Goal: Task Accomplishment & Management: Use online tool/utility

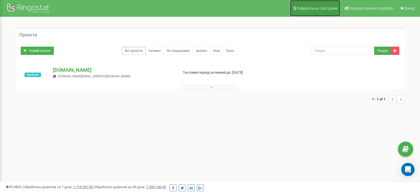
click at [308, 7] on span "Реферальна програма" at bounding box center [317, 8] width 41 height 4
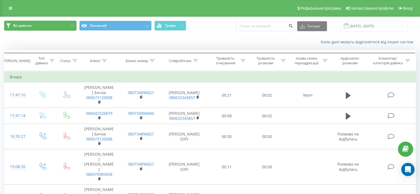
click at [70, 26] on icon at bounding box center [72, 26] width 4 height 2
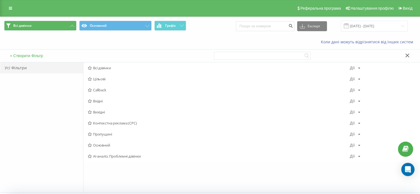
click at [18, 68] on div "Усі Фільтри" at bounding box center [41, 67] width 83 height 11
click at [14, 68] on div "Усі Фільтри" at bounding box center [41, 67] width 83 height 11
click at [98, 68] on span "Всі дзвінки" at bounding box center [219, 68] width 262 height 4
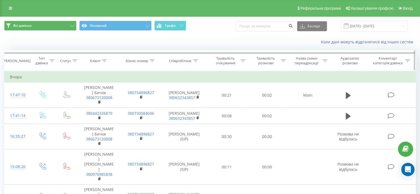
click at [195, 59] on icon at bounding box center [195, 60] width 5 height 3
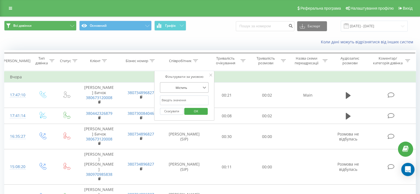
click at [203, 87] on icon at bounding box center [205, 88] width 6 height 6
click at [203, 43] on div "Коли дані можуть відрізнятися вiд інших систем" at bounding box center [289, 42] width 262 height 6
click at [233, 44] on div "Коли дані можуть відрізнятися вiд інших систем" at bounding box center [289, 42] width 262 height 6
click at [211, 76] on icon at bounding box center [210, 75] width 3 height 3
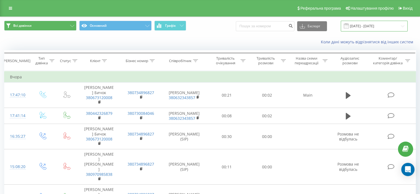
click at [359, 25] on input "[DATE] - [DATE]" at bounding box center [374, 26] width 67 height 11
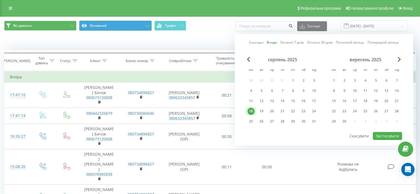
click at [116, 24] on button "Основний" at bounding box center [115, 26] width 72 height 10
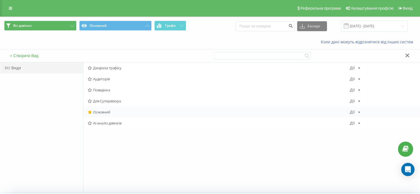
click at [104, 113] on span "Основний" at bounding box center [219, 112] width 262 height 4
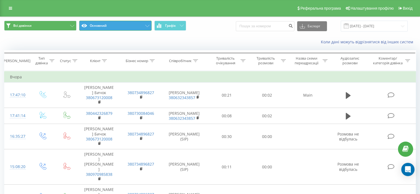
click at [148, 25] on icon at bounding box center [147, 26] width 4 height 2
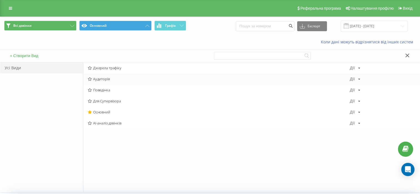
click at [105, 78] on span "Аудиторія" at bounding box center [219, 79] width 262 height 4
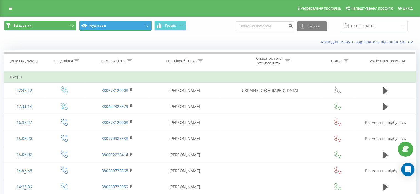
click at [149, 25] on icon at bounding box center [147, 26] width 4 height 2
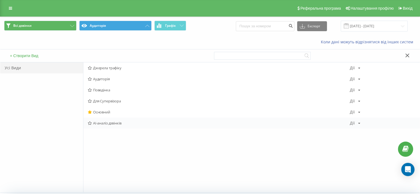
click at [102, 123] on span "AI-аналіз дзвінків" at bounding box center [219, 123] width 262 height 4
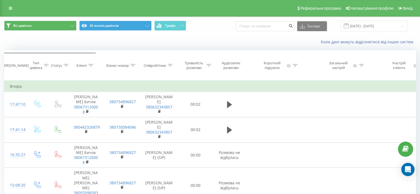
click at [90, 67] on icon at bounding box center [91, 65] width 5 height 3
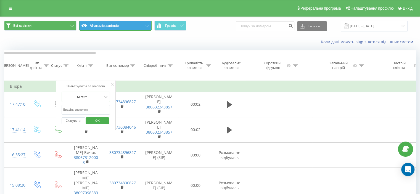
click at [147, 22] on button "AI-аналіз дзвінків" at bounding box center [115, 26] width 72 height 10
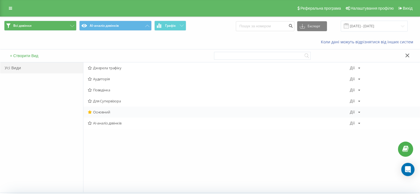
click at [103, 110] on span "Основний" at bounding box center [219, 112] width 262 height 4
